Goal: Task Accomplishment & Management: Manage account settings

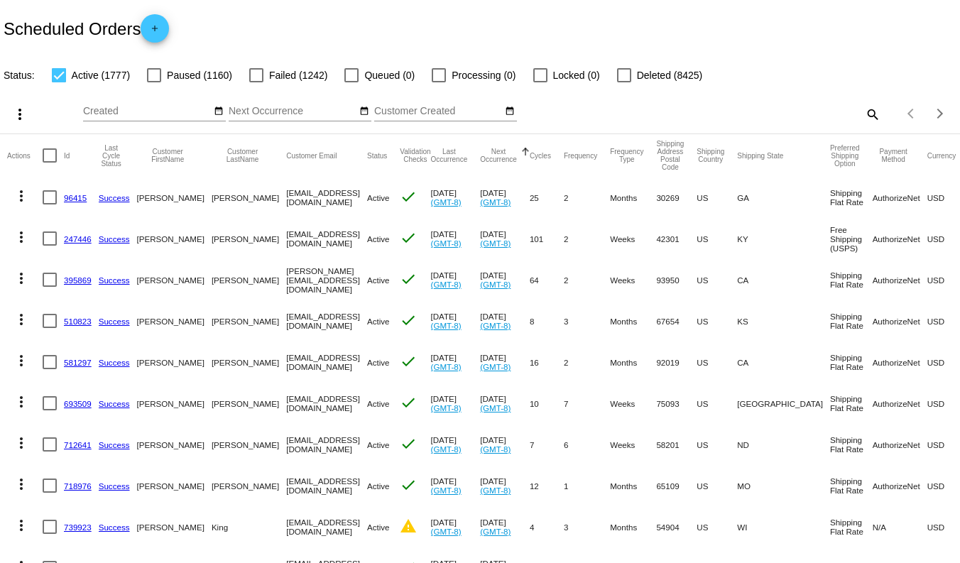
click at [869, 116] on mat-icon "search" at bounding box center [871, 114] width 17 height 22
click at [796, 108] on input "Search" at bounding box center [760, 111] width 239 height 11
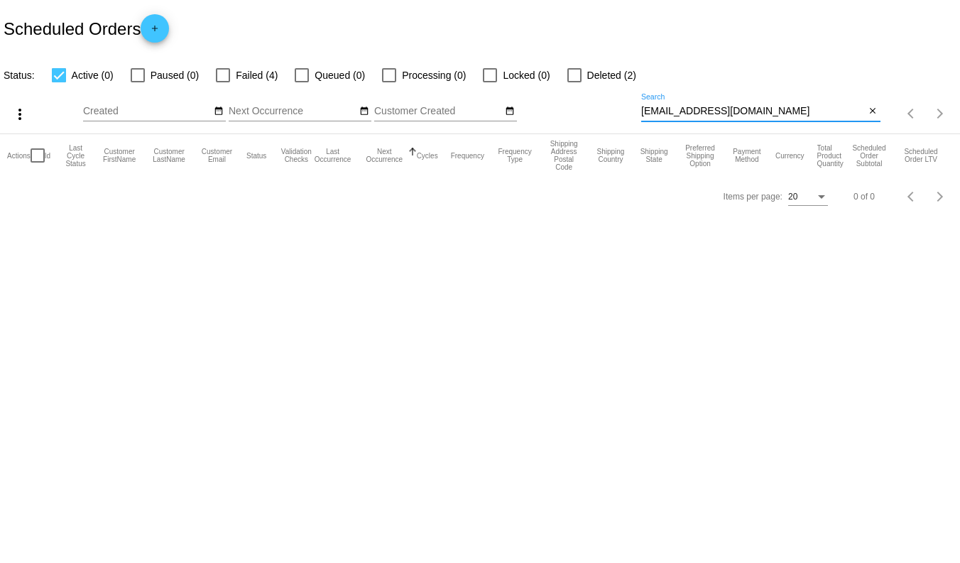
type input "[EMAIL_ADDRESS][DOMAIN_NAME]"
click at [764, 110] on input "[EMAIL_ADDRESS][DOMAIN_NAME]" at bounding box center [753, 111] width 224 height 11
click at [222, 79] on div at bounding box center [223, 75] width 14 height 14
click at [222, 82] on input "Failed (4)" at bounding box center [222, 82] width 1 height 1
checkbox input "true"
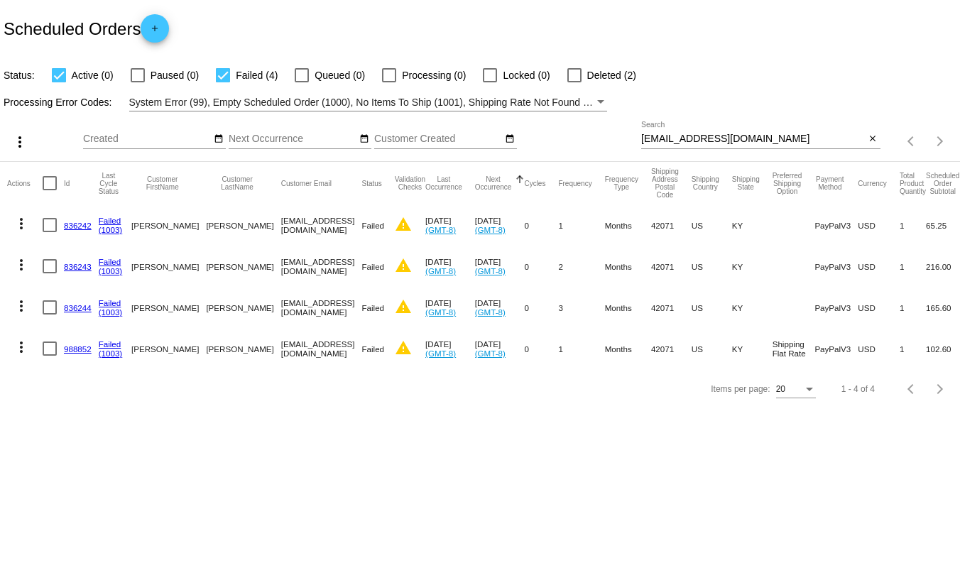
click at [14, 343] on mat-icon "more_vert" at bounding box center [21, 347] width 17 height 17
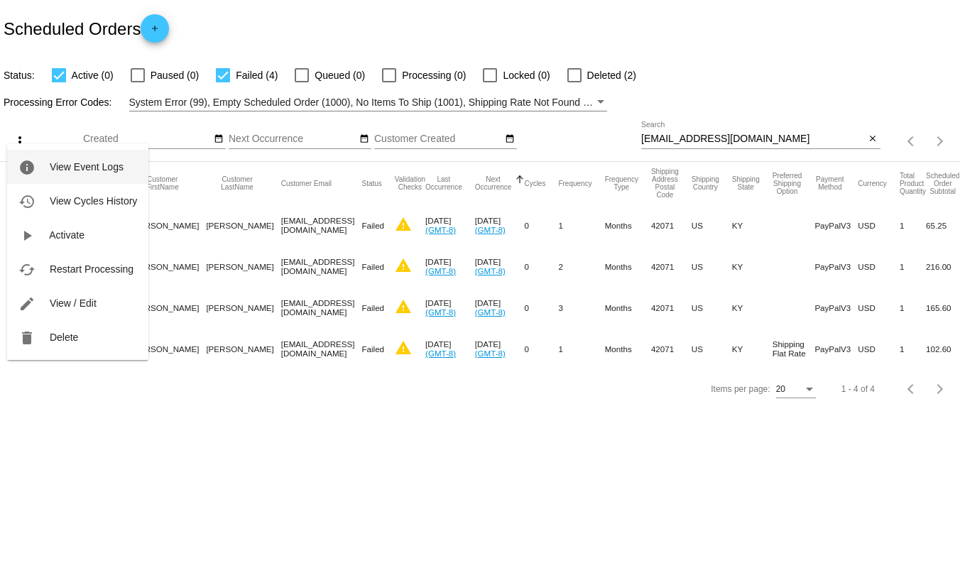
click at [83, 168] on span "View Event Logs" at bounding box center [87, 166] width 74 height 11
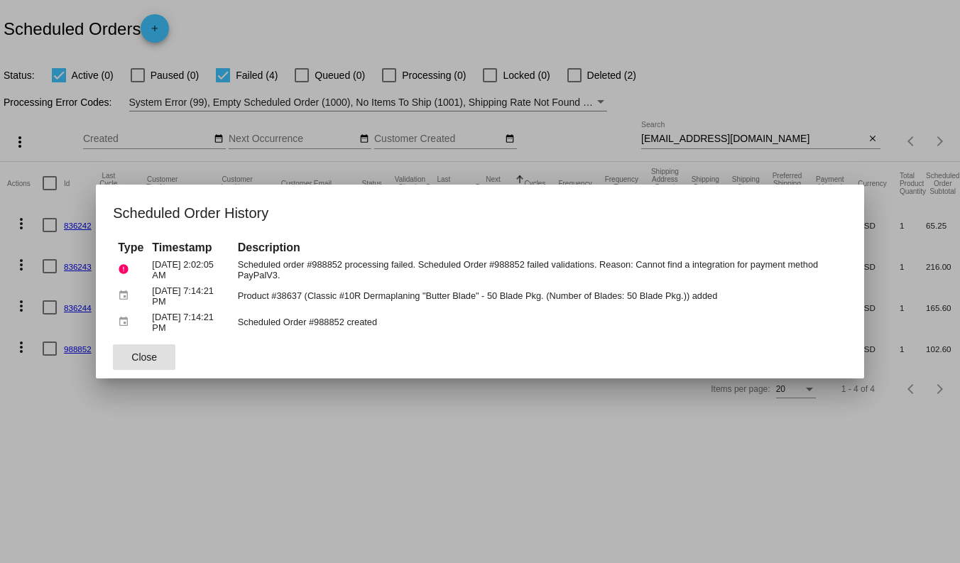
click at [152, 352] on span "Close" at bounding box center [144, 356] width 26 height 11
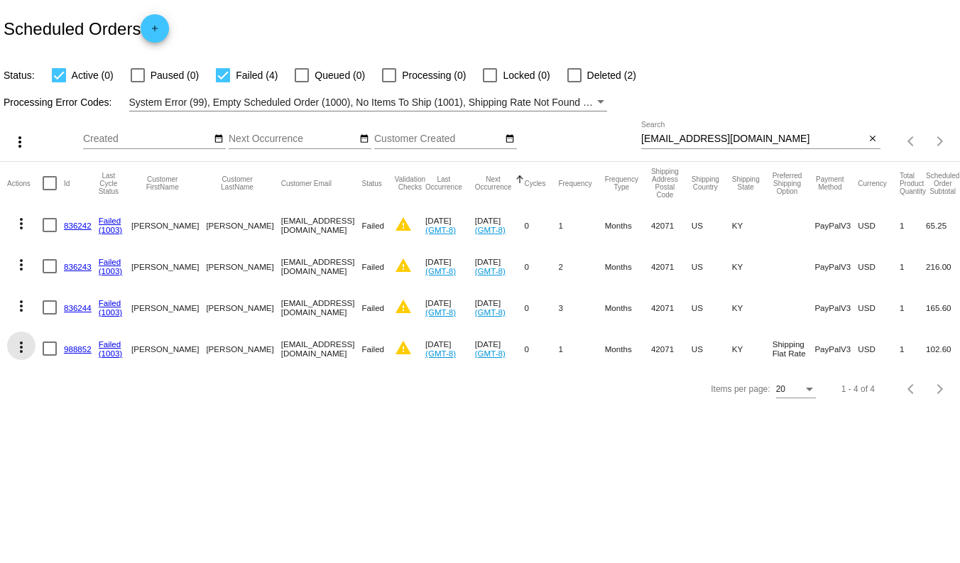
click at [21, 351] on mat-icon "more_vert" at bounding box center [21, 347] width 17 height 17
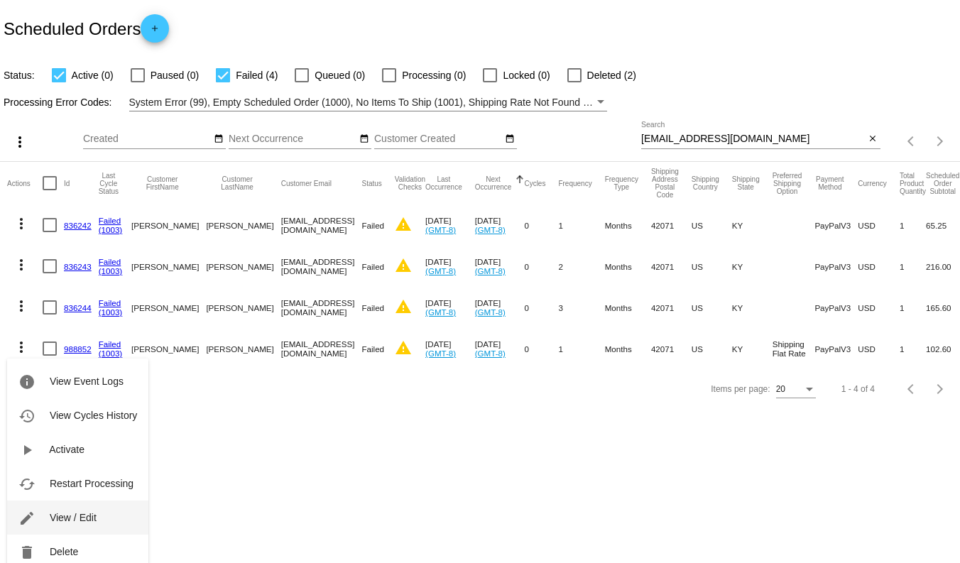
click at [82, 516] on span "View / Edit" at bounding box center [73, 517] width 47 height 11
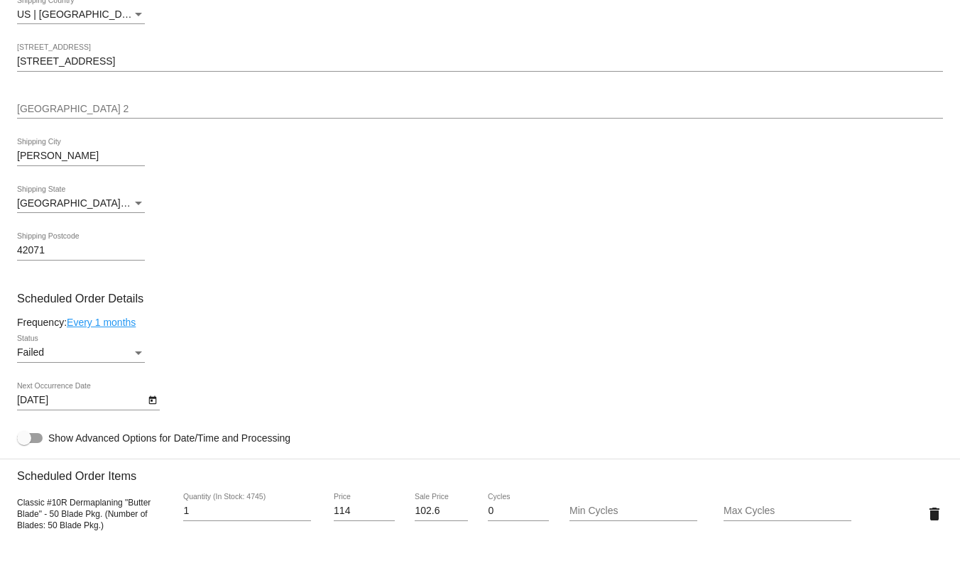
scroll to position [598, 0]
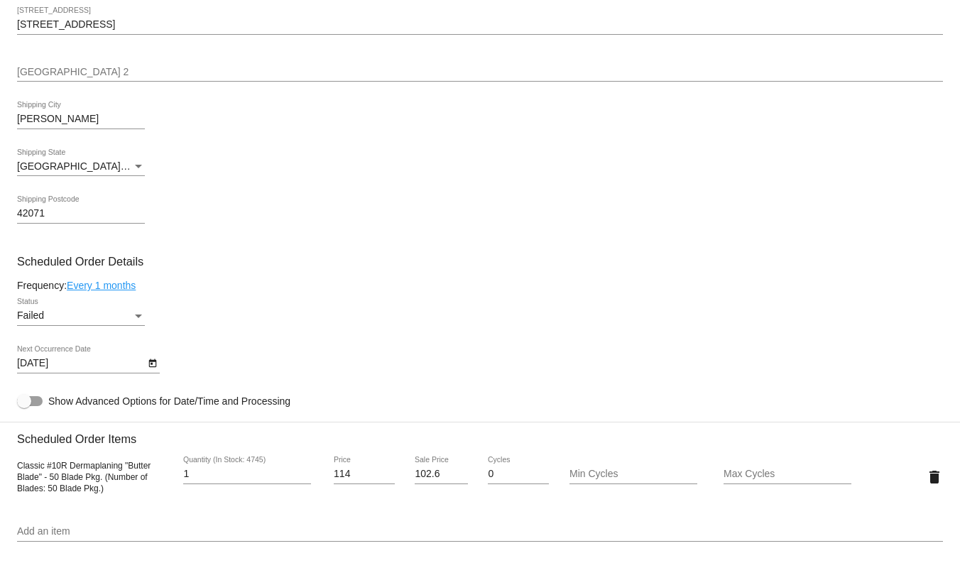
click at [152, 372] on icon "Open calendar" at bounding box center [153, 363] width 10 height 17
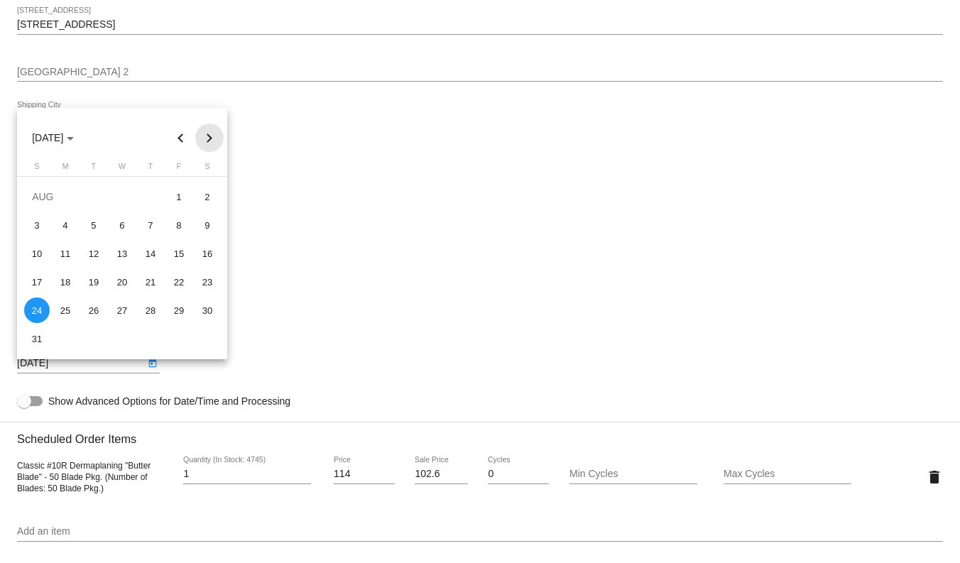
click at [204, 136] on button "Next month" at bounding box center [209, 138] width 28 height 28
click at [151, 290] on div "18" at bounding box center [151, 282] width 26 height 26
type input "[DATE]"
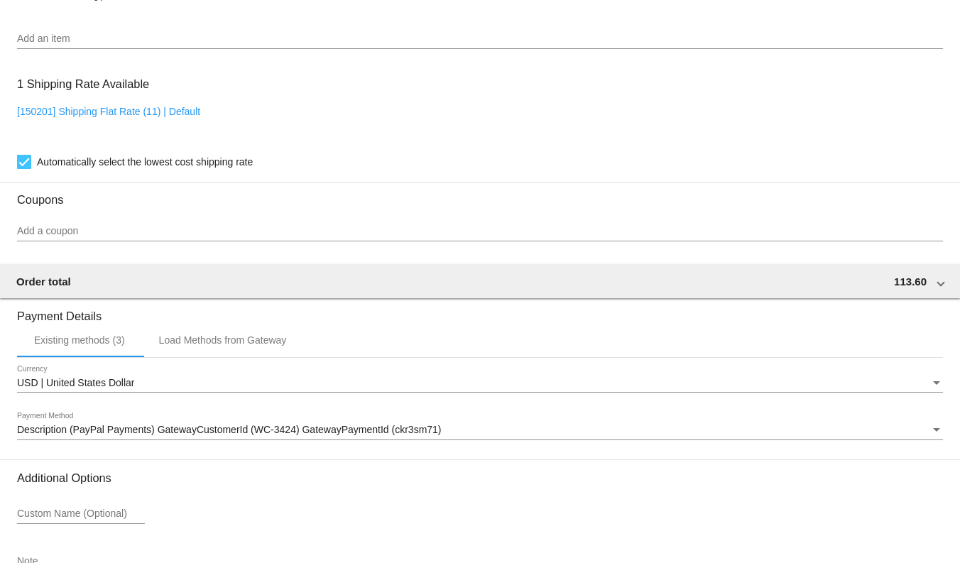
scroll to position [1102, 0]
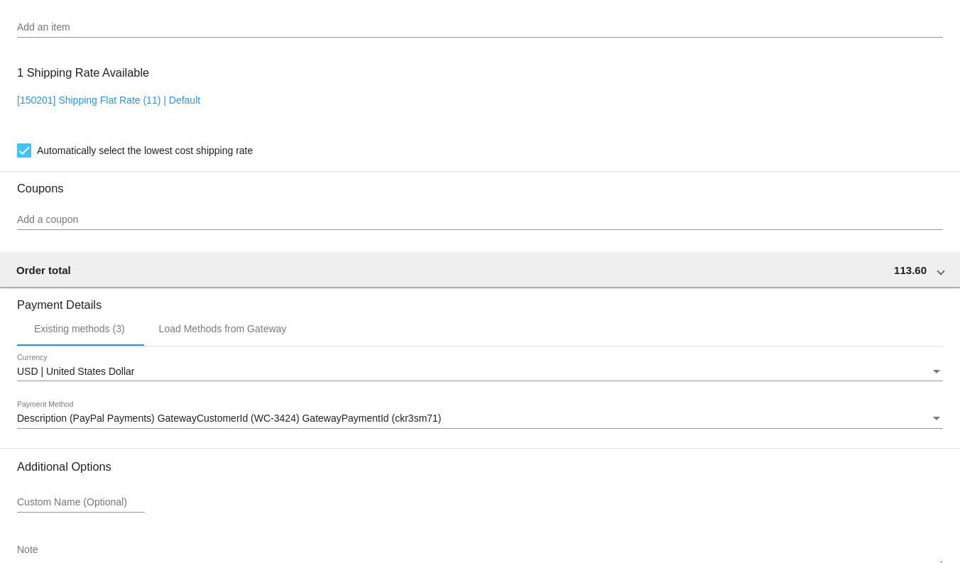
click at [424, 424] on span "Description (PayPal Payments) GatewayCustomerId (WC-3424) GatewayPaymentId (ckr…" at bounding box center [229, 417] width 424 height 11
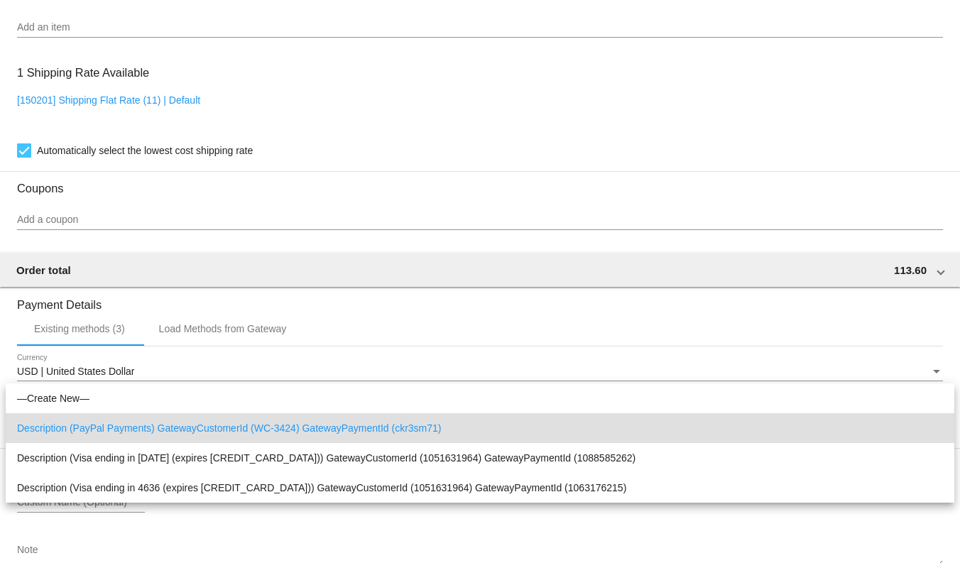
click at [349, 541] on div at bounding box center [480, 281] width 960 height 563
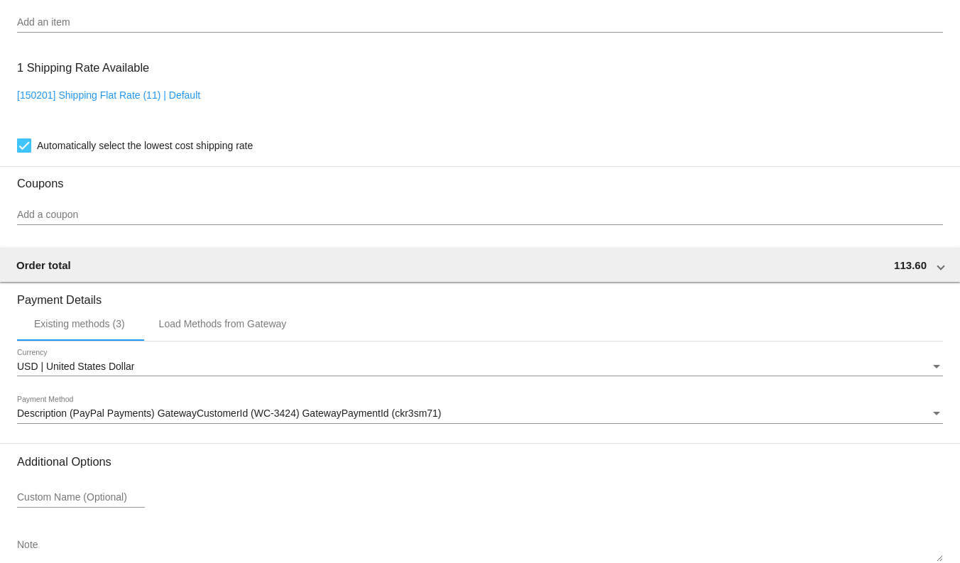
scroll to position [1045, 0]
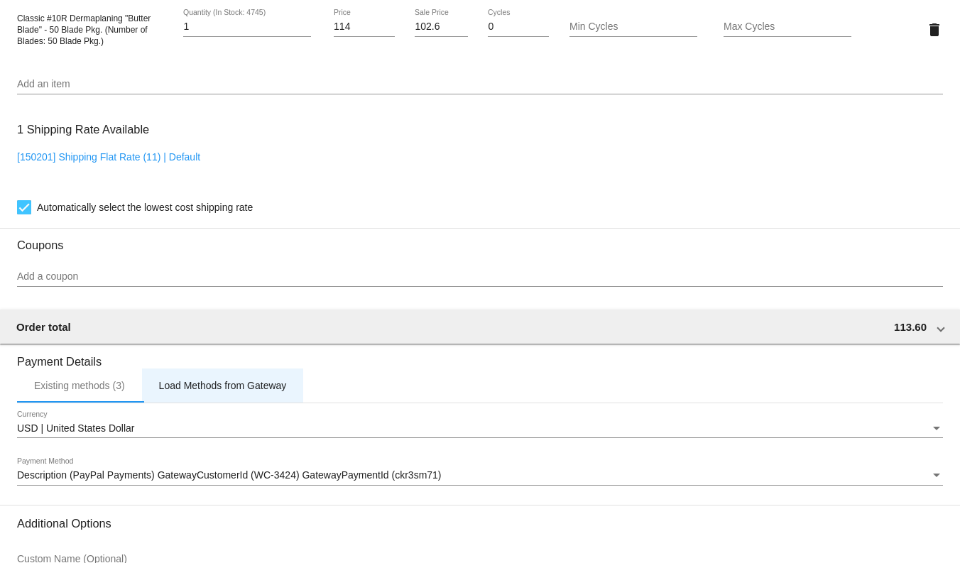
click at [241, 391] on div "Load Methods from Gateway" at bounding box center [223, 385] width 128 height 11
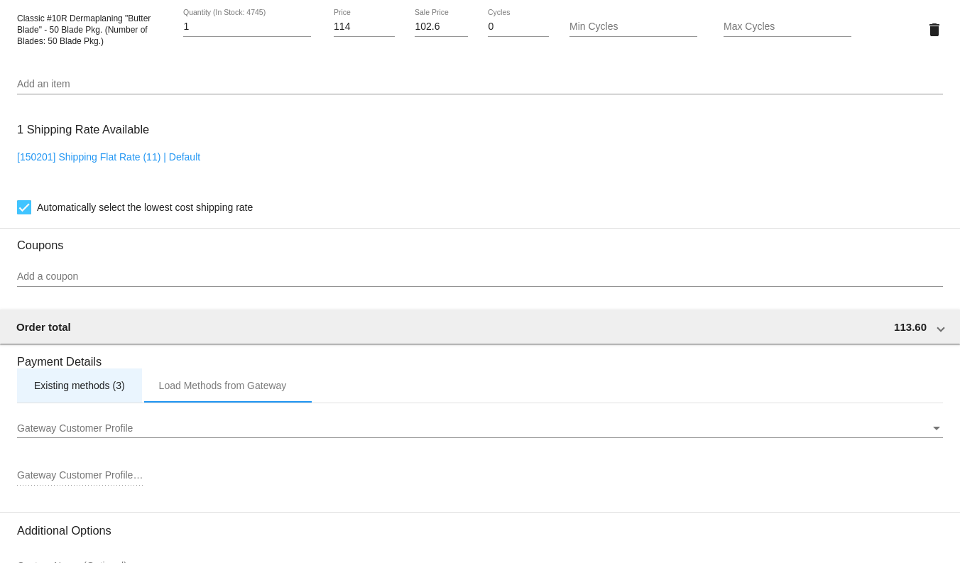
click at [97, 391] on div "Existing methods (3)" at bounding box center [79, 385] width 91 height 11
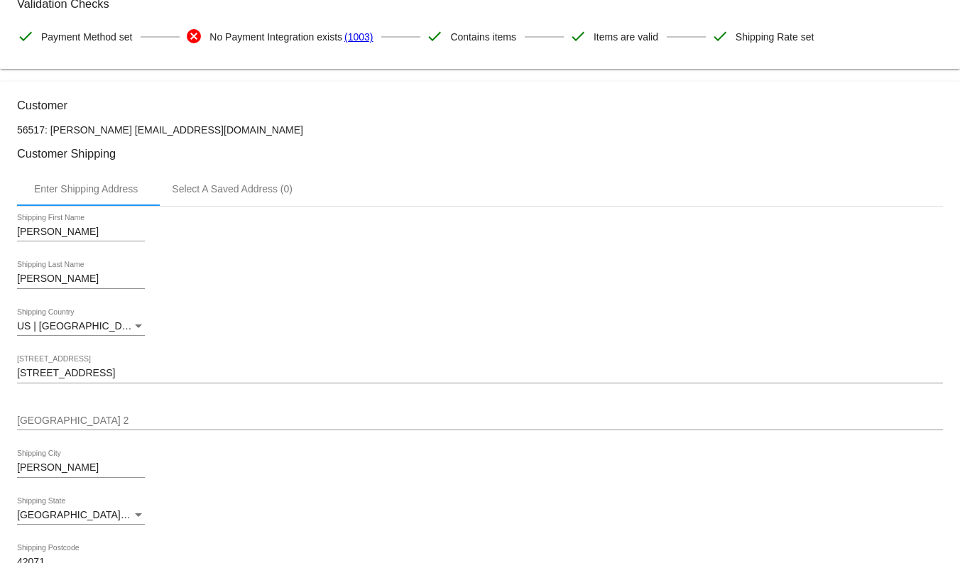
scroll to position [0, 0]
